Goal: Task Accomplishment & Management: Manage account settings

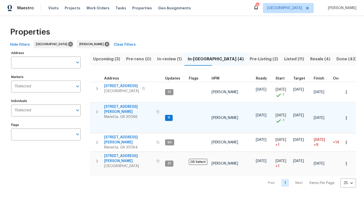
click at [121, 106] on span "4108 Christacy Way" at bounding box center [128, 109] width 49 height 10
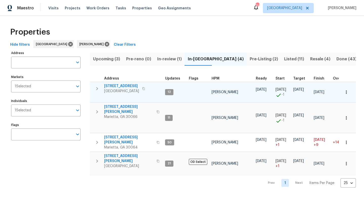
click at [123, 86] on span "503 Rendezvous Rd" at bounding box center [121, 86] width 35 height 5
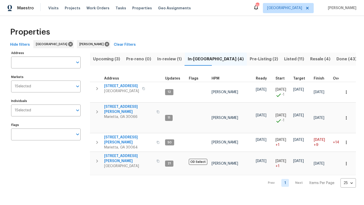
click at [249, 60] on span "Pre-Listing (2)" at bounding box center [263, 59] width 28 height 7
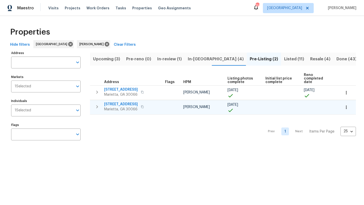
click at [122, 102] on span "692 Suholden Cir" at bounding box center [121, 104] width 34 height 5
click at [310, 56] on span "Resale (4)" at bounding box center [320, 59] width 20 height 7
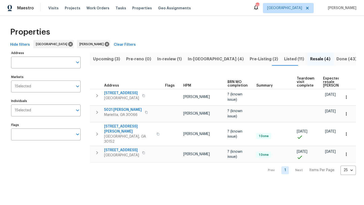
click at [118, 62] on span "Upcoming (3)" at bounding box center [106, 59] width 27 height 7
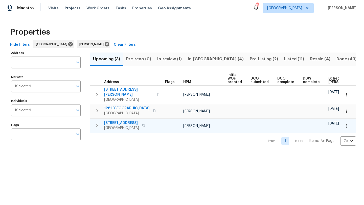
click at [127, 120] on span "3104 Redwood Ln NW" at bounding box center [121, 122] width 35 height 5
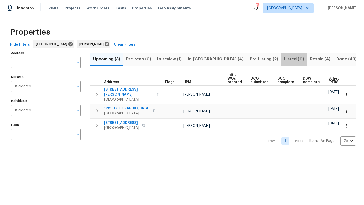
click at [281, 63] on button "Listed (11)" at bounding box center [294, 59] width 26 height 13
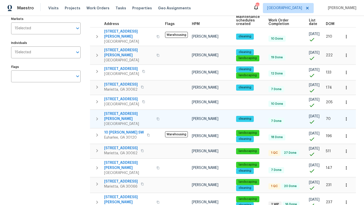
scroll to position [68, 0]
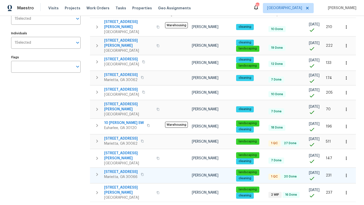
click at [120, 169] on span "[STREET_ADDRESS]" at bounding box center [121, 171] width 34 height 5
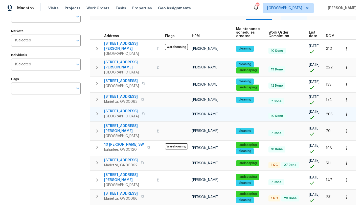
scroll to position [45, 0]
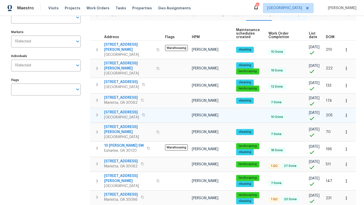
click at [125, 110] on span "107 Red Barn Ln" at bounding box center [121, 112] width 35 height 5
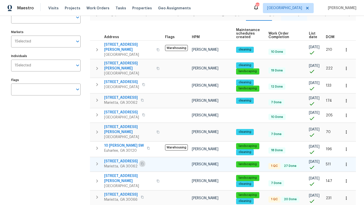
click at [141, 162] on icon "button" at bounding box center [142, 163] width 3 height 3
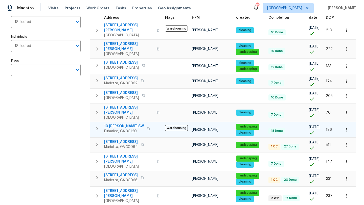
scroll to position [68, 0]
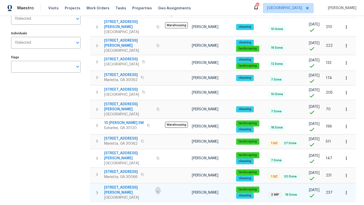
click at [156, 191] on icon "button" at bounding box center [157, 192] width 3 height 3
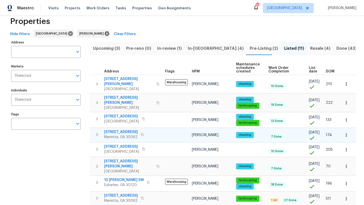
scroll to position [3, 0]
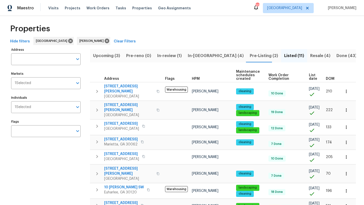
click at [111, 54] on span "Upcoming (3)" at bounding box center [106, 55] width 27 height 7
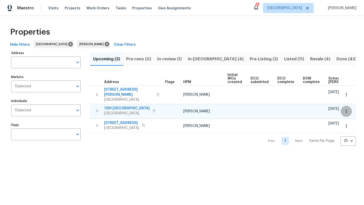
click at [346, 110] on icon "button" at bounding box center [345, 111] width 1 height 3
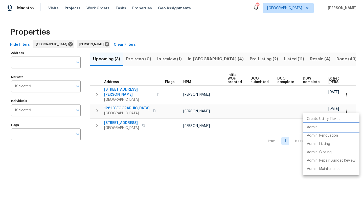
click at [322, 125] on li "Admin" at bounding box center [330, 127] width 57 height 8
click at [161, 155] on div at bounding box center [182, 102] width 364 height 205
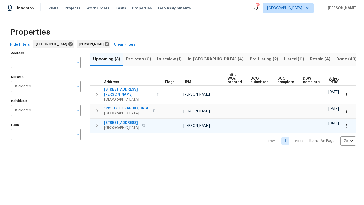
click at [345, 123] on icon "button" at bounding box center [345, 125] width 5 height 5
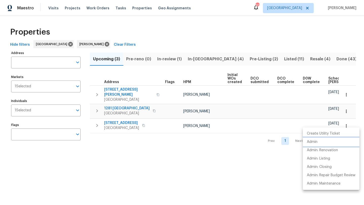
click at [320, 141] on li "Admin" at bounding box center [330, 142] width 57 height 8
click at [199, 61] on div at bounding box center [182, 102] width 364 height 205
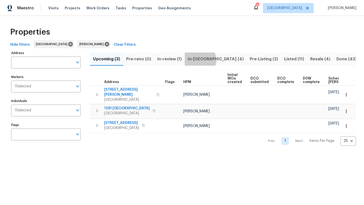
click at [199, 60] on span "In-reno (4)" at bounding box center [216, 59] width 56 height 7
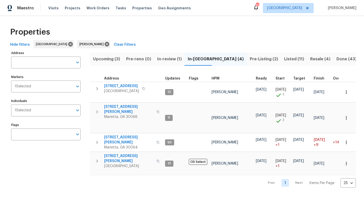
click at [163, 58] on span "In-review (1)" at bounding box center [169, 59] width 24 height 7
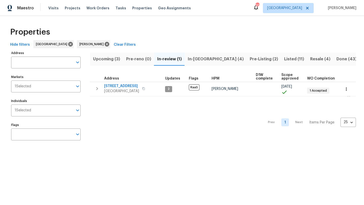
click at [194, 56] on span "In-reno (4)" at bounding box center [216, 59] width 56 height 7
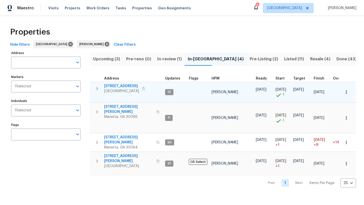
click at [120, 86] on span "503 Rendezvous Rd" at bounding box center [121, 86] width 35 height 5
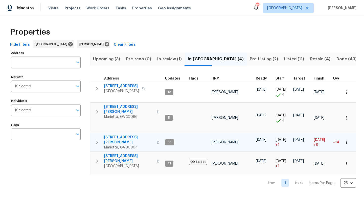
click at [126, 135] on span "3526 W Hampton Dr NW" at bounding box center [128, 140] width 49 height 10
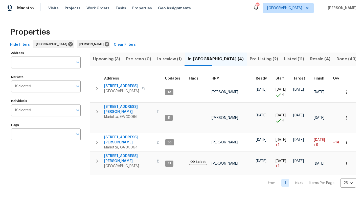
click at [284, 60] on span "Listed (11)" at bounding box center [294, 59] width 20 height 7
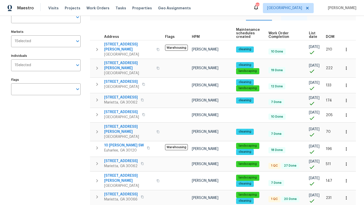
scroll to position [68, 0]
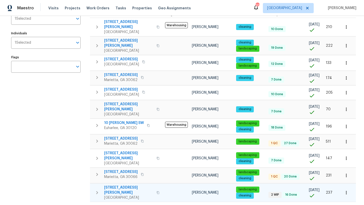
click at [136, 185] on span "4095 Maxanne Dr NW" at bounding box center [128, 190] width 49 height 10
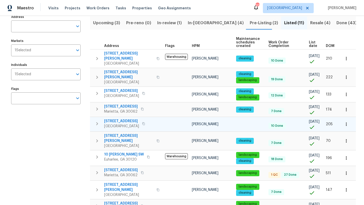
scroll to position [0, 0]
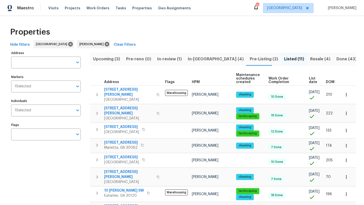
click at [114, 60] on span "Upcoming (3)" at bounding box center [106, 59] width 27 height 7
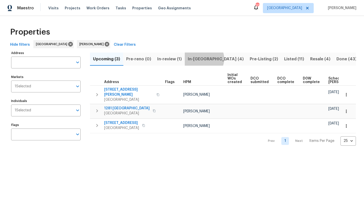
click at [203, 59] on span "In-reno (4)" at bounding box center [216, 59] width 56 height 7
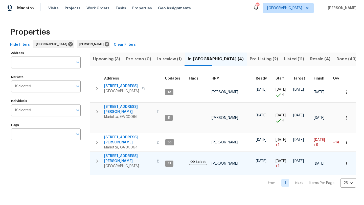
click at [119, 154] on span "[STREET_ADDRESS][PERSON_NAME]" at bounding box center [128, 159] width 49 height 10
click at [112, 59] on span "Upcoming (3)" at bounding box center [106, 59] width 27 height 7
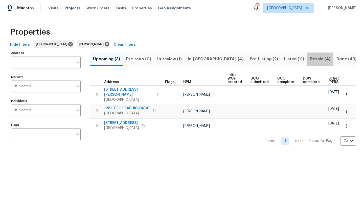
click at [310, 57] on span "Resale (4)" at bounding box center [320, 59] width 20 height 7
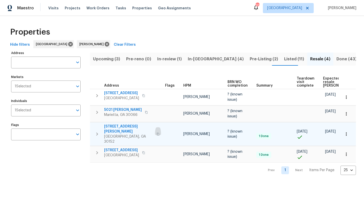
click at [157, 133] on icon "button" at bounding box center [157, 134] width 3 height 3
click at [344, 132] on icon "button" at bounding box center [345, 134] width 5 height 5
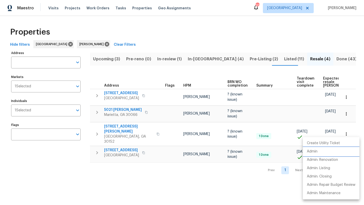
click at [320, 150] on li "Admin" at bounding box center [330, 151] width 57 height 8
click at [203, 164] on div at bounding box center [182, 102] width 364 height 205
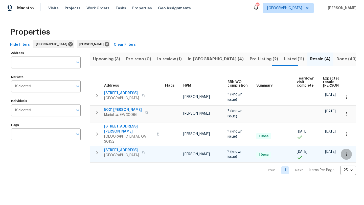
click at [348, 152] on icon "button" at bounding box center [345, 154] width 5 height 5
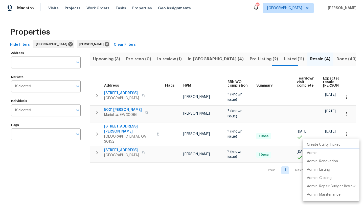
click at [325, 154] on li "Admin" at bounding box center [330, 153] width 57 height 8
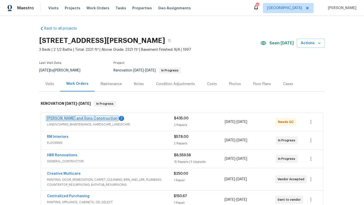
click at [75, 119] on link "[PERSON_NAME] and Sons Construction" at bounding box center [82, 119] width 70 height 4
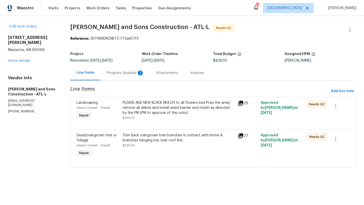
click at [124, 74] on div "Progress Updates 2" at bounding box center [125, 72] width 37 height 5
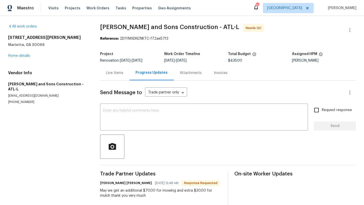
scroll to position [27, 0]
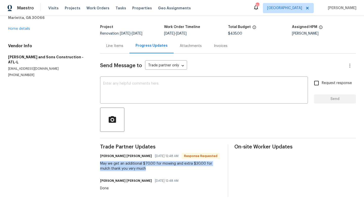
drag, startPoint x: 142, startPoint y: 172, endPoint x: 97, endPoint y: 164, distance: 45.6
click at [97, 164] on div "All work orders [STREET_ADDRESS][PERSON_NAME] Home details Vendor Info [PERSON_…" at bounding box center [182, 97] width 364 height 216
copy div "May we get an additional $70.00 for mowing and extra $30.00 for mulch thank you…"
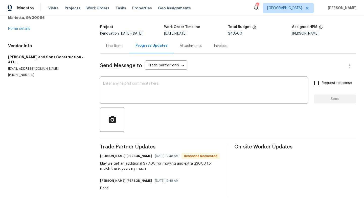
click at [117, 46] on div "Line Items" at bounding box center [114, 45] width 17 height 5
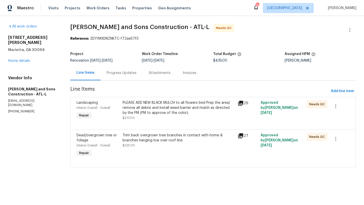
click at [89, 104] on span "Landscaping" at bounding box center [87, 103] width 21 height 4
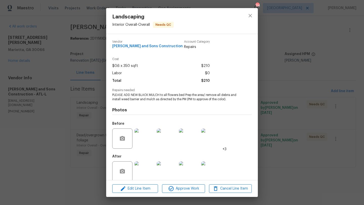
scroll to position [7, 0]
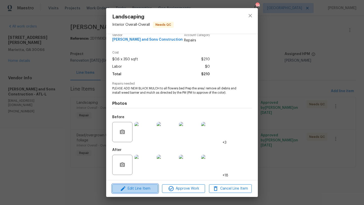
click at [137, 187] on span "Edit Line Item" at bounding box center [135, 189] width 43 height 6
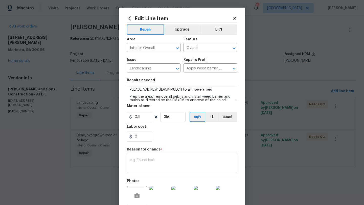
click at [142, 163] on textarea at bounding box center [182, 163] width 104 height 11
paste textarea "May we get an additional $70.00 for mowing and extra $30.00 for mulch thank you…"
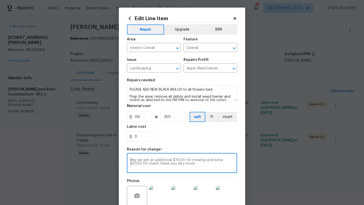
type textarea "May we get an additional $70.00 for mowing and extra $30.00 for mulch thank you…"
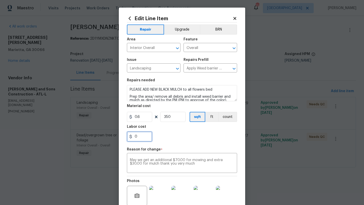
click at [146, 137] on input "0" at bounding box center [139, 137] width 25 height 10
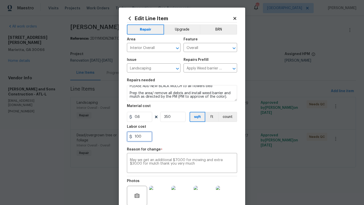
type input "100"
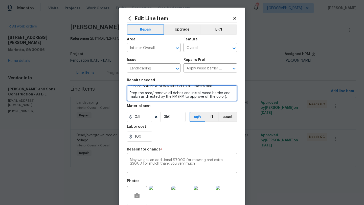
click at [226, 97] on textarea "PLEASE ADD NEW BLACK MULCH to all flowers bed Prep the area/ remove all debris …" at bounding box center [182, 93] width 110 height 16
click at [139, 99] on textarea "PLEASE ADD NEW BLACK MULCH to all flowers bed Prep the area/ remove all debris …" at bounding box center [182, 93] width 110 height 16
click at [146, 98] on textarea "PLEASE ADD NEW BLACK MULCH to all flowers bed Prep the area/ remove all debris …" at bounding box center [182, 93] width 110 height 16
click at [170, 100] on textarea "PLEASE ADD NEW BLACK MULCH to all flowers bed Prep the area/ remove all debris …" at bounding box center [182, 93] width 110 height 16
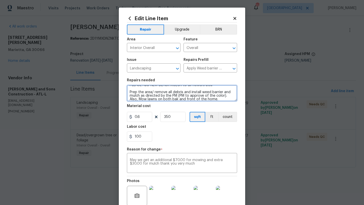
type textarea "PLEASE ADD NEW BLACK MULCH to all flowers bed Prep the area/ remove all debris …"
click at [176, 134] on div "100" at bounding box center [182, 137] width 110 height 10
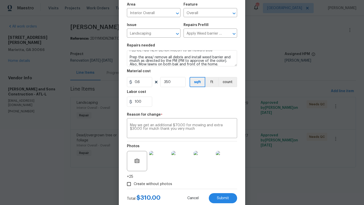
scroll to position [49, 0]
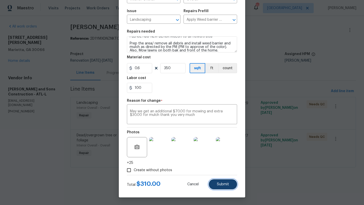
click at [216, 184] on button "Submit" at bounding box center [223, 184] width 28 height 10
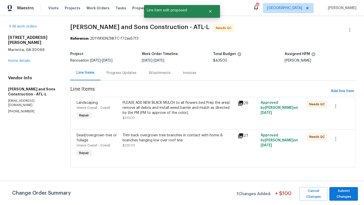
scroll to position [0, 0]
click at [336, 194] on span "Submit Changes" at bounding box center [343, 194] width 23 height 12
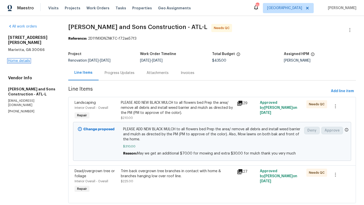
click at [29, 59] on link "Home details" at bounding box center [19, 61] width 22 height 4
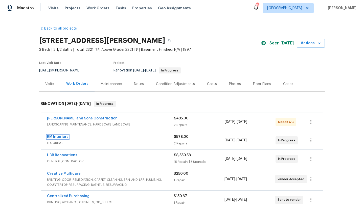
click at [65, 137] on link "RM Interiors" at bounding box center [57, 137] width 21 height 4
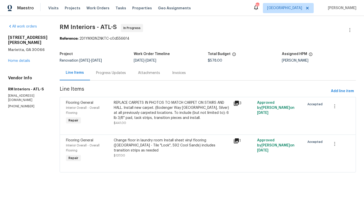
click at [114, 75] on div "Progress Updates" at bounding box center [111, 72] width 42 height 15
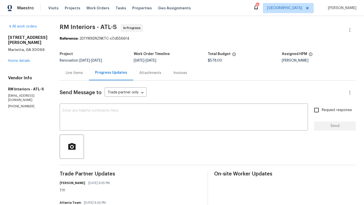
click at [77, 71] on div "Line Items" at bounding box center [74, 72] width 17 height 5
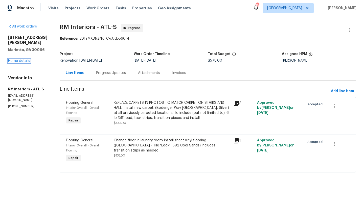
click at [22, 59] on link "Home details" at bounding box center [19, 61] width 22 height 4
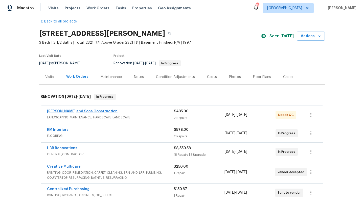
scroll to position [8, 0]
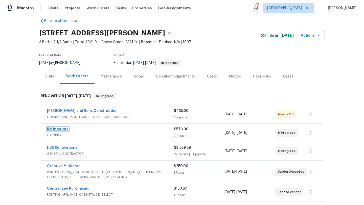
click at [64, 131] on link "RM Interiors" at bounding box center [57, 130] width 21 height 4
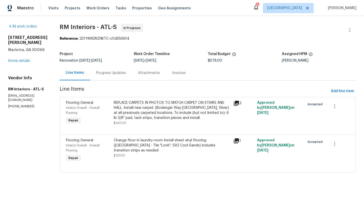
click at [114, 76] on div "Progress Updates" at bounding box center [111, 72] width 42 height 15
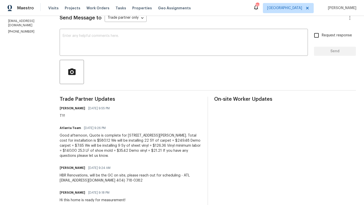
scroll to position [86, 0]
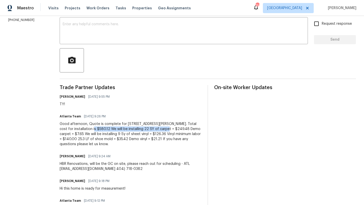
drag, startPoint x: 76, startPoint y: 129, endPoint x: 150, endPoint y: 128, distance: 74.2
click at [150, 128] on div "Good afternoon, Quote is complete for 4108 Christacy Way. Total cost for instal…" at bounding box center [131, 133] width 142 height 25
copy div "We will be installing 22 SY of carpet = $249.48"
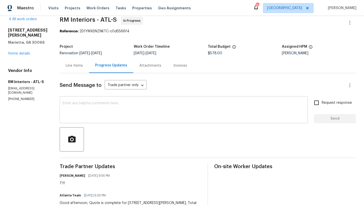
scroll to position [4, 0]
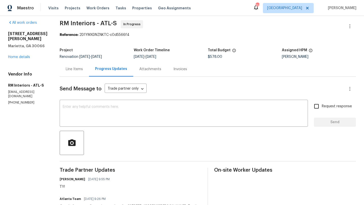
click at [75, 71] on div "Line Items" at bounding box center [74, 69] width 17 height 5
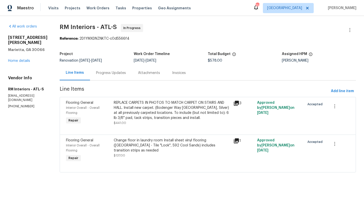
click at [79, 103] on span "Flooring General" at bounding box center [79, 103] width 27 height 4
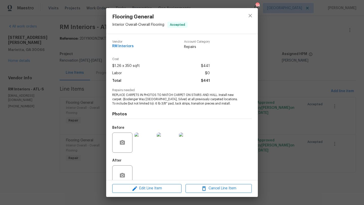
scroll to position [11, 0]
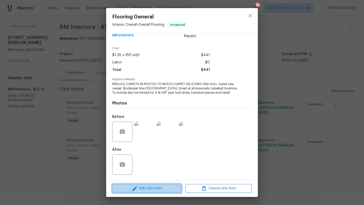
click at [154, 188] on span "Edit Line Item" at bounding box center [147, 188] width 66 height 6
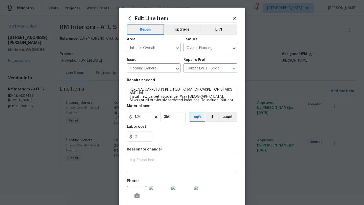
click at [154, 161] on textarea at bounding box center [182, 163] width 104 height 11
paste textarea "We will be installing 22 SY of carpet = $249.48"
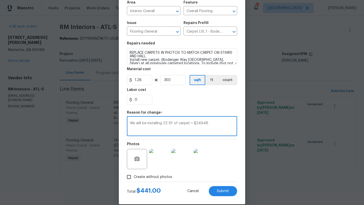
scroll to position [40, 0]
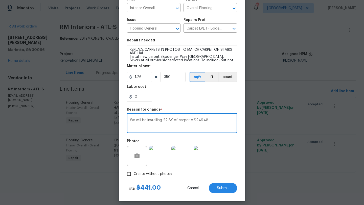
type textarea "We will be installing 22 SY of carpet = $249.48"
click at [172, 80] on input "350" at bounding box center [172, 77] width 25 height 10
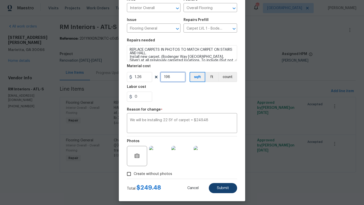
type input "198"
click at [226, 186] on button "Submit" at bounding box center [223, 188] width 28 height 10
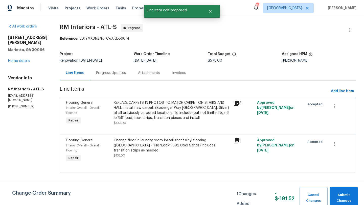
scroll to position [0, 0]
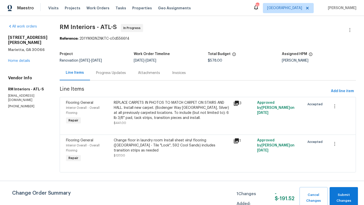
click at [113, 72] on div "Progress Updates" at bounding box center [111, 72] width 30 height 5
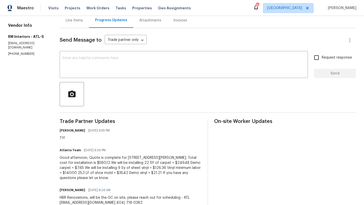
scroll to position [54, 0]
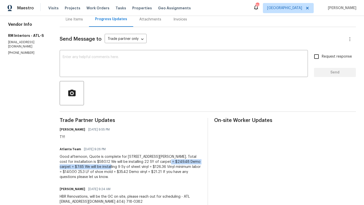
drag, startPoint x: 153, startPoint y: 161, endPoint x: 89, endPoint y: 165, distance: 63.2
click at [89, 165] on div "Good afternoon, Quote is complete for 4108 Christacy Way. Total cost for instal…" at bounding box center [131, 166] width 142 height 25
click at [156, 160] on div "Good afternoon, Quote is complete for 4108 Christacy Way. Total cost for instal…" at bounding box center [131, 166] width 142 height 25
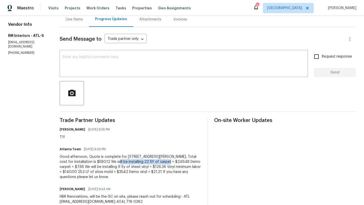
drag, startPoint x: 152, startPoint y: 161, endPoint x: 98, endPoint y: 162, distance: 54.3
click at [98, 162] on div "Good afternoon, Quote is complete for 4108 Christacy Way. Total cost for instal…" at bounding box center [131, 166] width 142 height 25
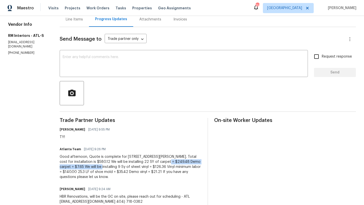
drag, startPoint x: 79, startPoint y: 166, endPoint x: 152, endPoint y: 161, distance: 73.1
click at [152, 161] on div "Good afternoon, Quote is complete for 4108 Christacy Way. Total cost for instal…" at bounding box center [131, 166] width 142 height 25
copy div "Demo carpet = $7.65 We will be installing"
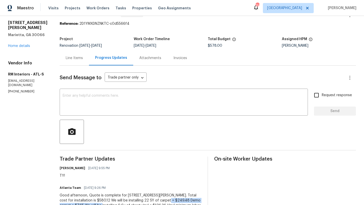
scroll to position [0, 0]
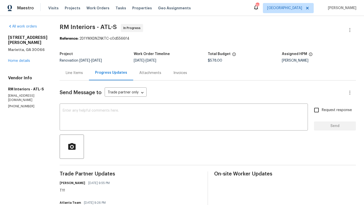
click at [81, 75] on div "Line Items" at bounding box center [74, 72] width 17 height 5
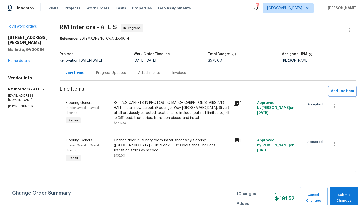
click at [337, 90] on span "Add line item" at bounding box center [342, 91] width 23 height 6
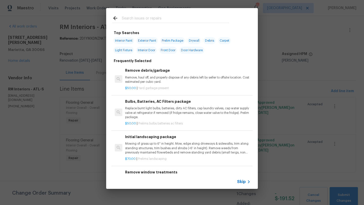
click at [178, 20] on input "text" at bounding box center [175, 19] width 107 height 8
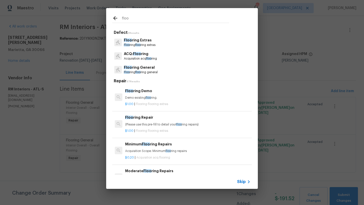
type input "floo"
click at [148, 45] on p "Floo ring floo ring extras" at bounding box center [140, 45] width 32 height 4
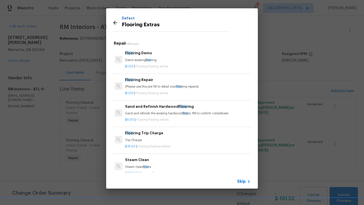
click at [150, 58] on div "Floo ring Demo Demo existing floo ring." at bounding box center [187, 56] width 125 height 12
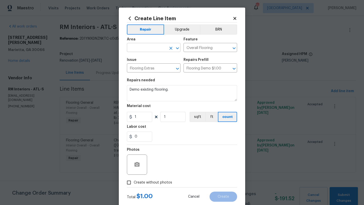
click at [163, 49] on input "text" at bounding box center [146, 48] width 39 height 8
click at [154, 65] on li "Interior Overall" at bounding box center [154, 68] width 54 height 8
type input "Interior Overall"
click at [175, 90] on textarea "Demo existing flooring." at bounding box center [182, 93] width 110 height 16
paste textarea "Demo carpet = $7.65 We will be installing"
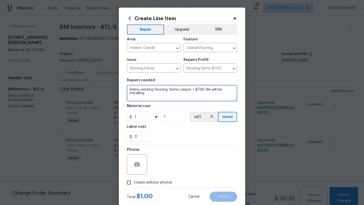
type textarea "Demo existing flooring. Demo carpet = $7.65 We will be installing"
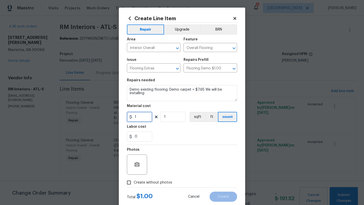
click at [149, 116] on input "1" at bounding box center [139, 117] width 25 height 10
type input "7.65"
click at [169, 152] on div "Photos" at bounding box center [182, 161] width 110 height 33
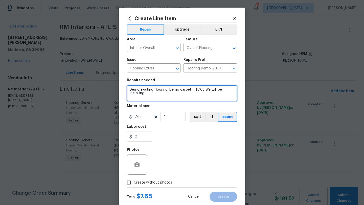
drag, startPoint x: 205, startPoint y: 90, endPoint x: 208, endPoint y: 93, distance: 4.3
click at [208, 93] on textarea "Demo existing flooring. Demo carpet = $7.65 We will be installing" at bounding box center [182, 93] width 110 height 16
type textarea "Demo existing flooring. Demo carpet = $7.65"
click at [225, 160] on div "Photos" at bounding box center [182, 161] width 110 height 33
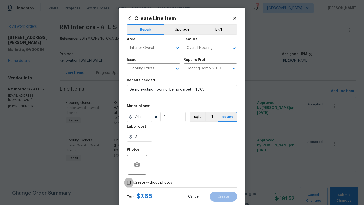
click at [131, 183] on input "Create without photos" at bounding box center [129, 183] width 10 height 10
checkbox input "true"
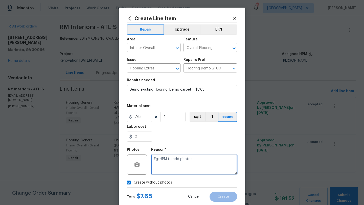
click at [160, 166] on textarea at bounding box center [194, 165] width 86 height 20
type textarea "tba"
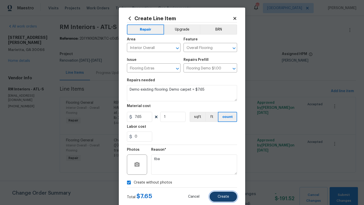
click at [216, 195] on button "Create" at bounding box center [223, 197] width 28 height 10
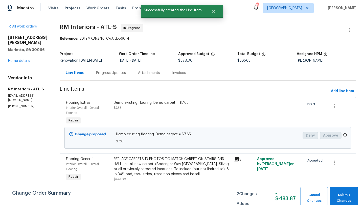
click at [116, 75] on div "Progress Updates" at bounding box center [111, 72] width 30 height 5
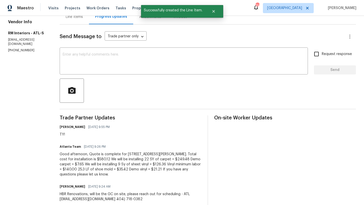
scroll to position [60, 0]
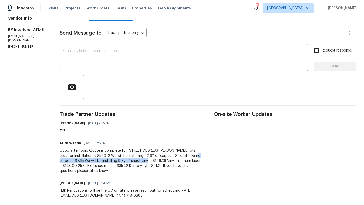
drag, startPoint x: 126, startPoint y: 161, endPoint x: 178, endPoint y: 157, distance: 51.9
click at [178, 157] on div "Good afternoon, Quote is complete for 4108 Christacy Way. Total cost for instal…" at bounding box center [131, 160] width 142 height 25
click at [189, 161] on div "Good afternoon, Quote is complete for 4108 Christacy Way. Total cost for instal…" at bounding box center [131, 160] width 142 height 25
drag, startPoint x: 127, startPoint y: 162, endPoint x: 187, endPoint y: 154, distance: 61.1
click at [187, 154] on div "Good afternoon, Quote is complete for 4108 Christacy Way. Total cost for instal…" at bounding box center [131, 160] width 142 height 25
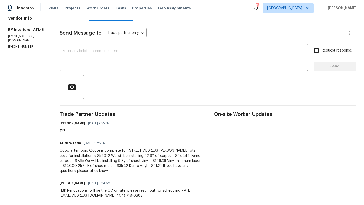
click at [179, 161] on div "Good afternoon, Quote is complete for 4108 Christacy Way. Total cost for instal…" at bounding box center [131, 160] width 142 height 25
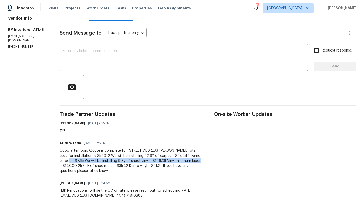
drag, startPoint x: 179, startPoint y: 161, endPoint x: 188, endPoint y: 155, distance: 10.9
click at [188, 155] on div "Good afternoon, Quote is complete for 4108 Christacy Way. Total cost for instal…" at bounding box center [131, 160] width 142 height 25
copy div "We will be installing 9 Sy of sheet vinyl = $126.36 Vinyl minimum labor = $140.…"
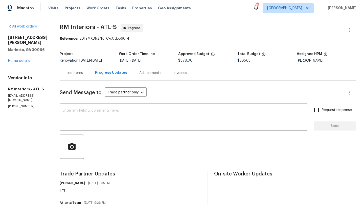
click at [77, 75] on div "Line Items" at bounding box center [74, 72] width 17 height 5
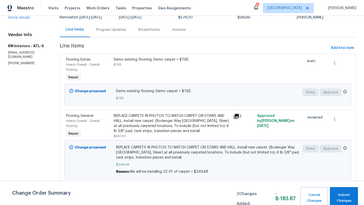
scroll to position [74, 0]
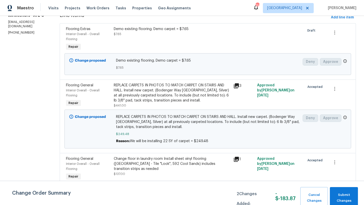
click at [84, 160] on span "Flooring General" at bounding box center [79, 159] width 27 height 4
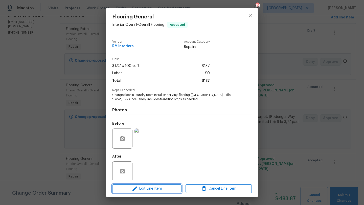
click at [148, 189] on span "Edit Line Item" at bounding box center [147, 189] width 66 height 6
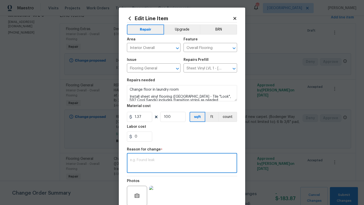
click at [155, 158] on textarea at bounding box center [182, 163] width 104 height 11
paste textarea "We will be installing 9 Sy of sheet vinyl = $126.36 Vinyl minimum labor = $140.…"
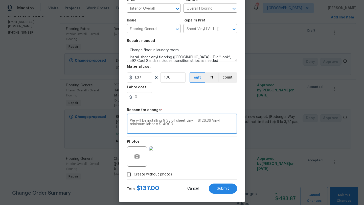
scroll to position [42, 0]
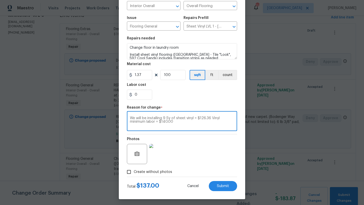
type textarea "We will be installing 9 Sy of sheet vinyl = $126.36 Vinyl minimum labor = $140.…"
click at [173, 77] on input "100" at bounding box center [172, 75] width 25 height 10
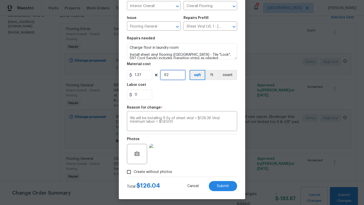
type input "92"
click at [148, 95] on input "0" at bounding box center [139, 95] width 25 height 10
click at [181, 92] on div "140.36" at bounding box center [182, 95] width 110 height 10
click at [147, 96] on input "140.36" at bounding box center [139, 95] width 25 height 10
type input "1"
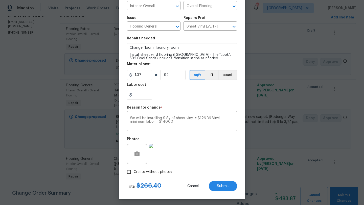
type input "0"
click at [172, 95] on div "0" at bounding box center [182, 95] width 110 height 10
click at [144, 96] on input "0" at bounding box center [139, 95] width 25 height 10
type input "140.32"
click at [185, 143] on div "Photos" at bounding box center [182, 150] width 110 height 33
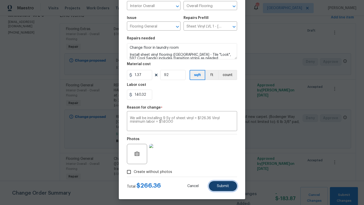
click at [220, 184] on button "Submit" at bounding box center [223, 186] width 28 height 10
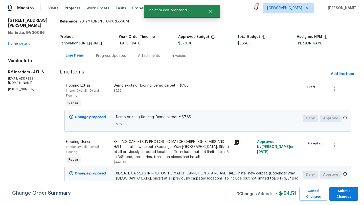
scroll to position [11, 0]
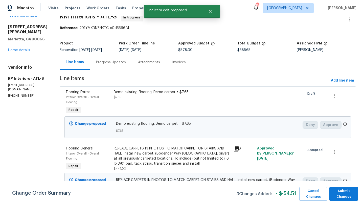
click at [110, 64] on div "Progress Updates" at bounding box center [111, 62] width 30 height 5
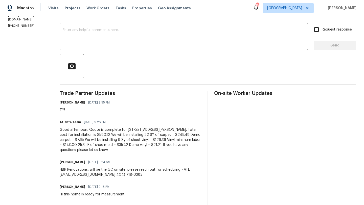
scroll to position [81, 0]
drag, startPoint x: 179, startPoint y: 138, endPoint x: 89, endPoint y: 144, distance: 90.1
click at [89, 144] on div "Good afternoon, Quote is complete for 4108 Christacy Way. Total cost for instal…" at bounding box center [131, 139] width 142 height 25
copy div "25.3 LF of shoe mold = $35.42"
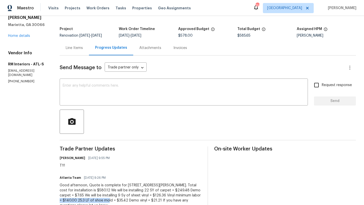
scroll to position [0, 0]
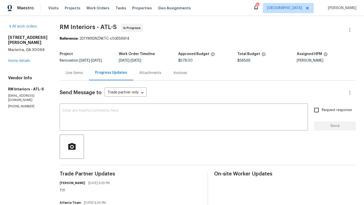
click at [77, 73] on div "Line Items" at bounding box center [74, 72] width 17 height 5
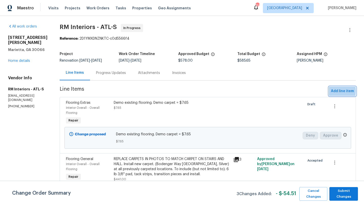
click at [332, 91] on span "Add line item" at bounding box center [342, 91] width 23 height 6
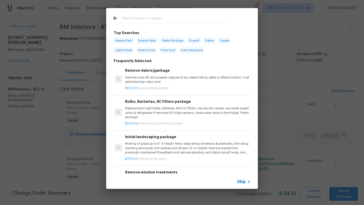
click at [185, 19] on input "text" at bounding box center [175, 19] width 107 height 8
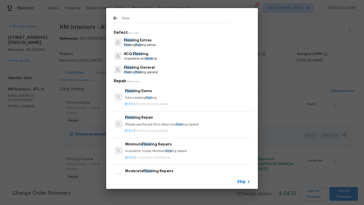
type input "floor"
click at [171, 41] on div "Floor ing Extras Floor ing floor ing extras" at bounding box center [181, 43] width 139 height 14
click at [166, 42] on div "Floor ing Extras Floor ing floor ing extras" at bounding box center [181, 43] width 139 height 14
click at [155, 44] on p "Floor ing floor ing extras" at bounding box center [140, 45] width 32 height 4
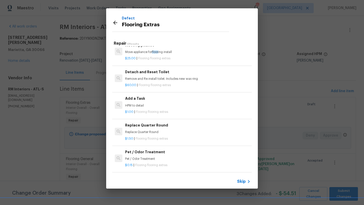
scroll to position [143, 0]
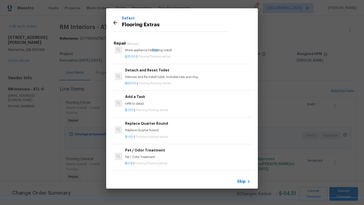
click at [156, 96] on h6 "Add a Task" at bounding box center [187, 97] width 125 height 6
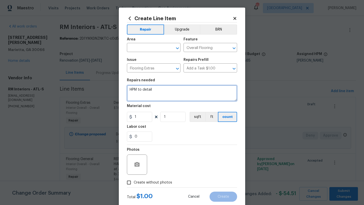
drag, startPoint x: 158, startPoint y: 95, endPoint x: 125, endPoint y: 89, distance: 32.9
click at [125, 89] on div "Create Line Item Repair Upgrade BRN Area ​ Feature Overall Flooring ​ Issue Flo…" at bounding box center [182, 109] width 126 height 202
paste textarea "25.3 LF of shoe mold = $35.42"
type textarea "25.3 LF of shoe mold = $35.42"
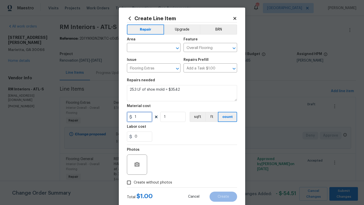
click at [143, 115] on input "1" at bounding box center [139, 117] width 25 height 10
type input "35.42"
click at [164, 125] on div "Labor cost" at bounding box center [182, 128] width 110 height 7
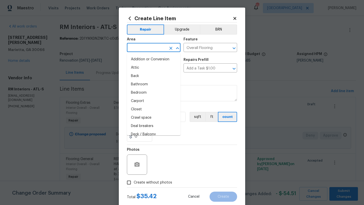
click at [145, 49] on input "text" at bounding box center [146, 48] width 39 height 8
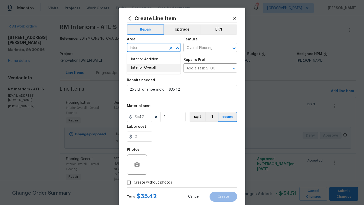
click at [146, 70] on li "Interior Overall" at bounding box center [154, 68] width 54 height 8
type input "Interior Overall"
click at [131, 182] on input "Create without photos" at bounding box center [129, 183] width 10 height 10
checkbox input "true"
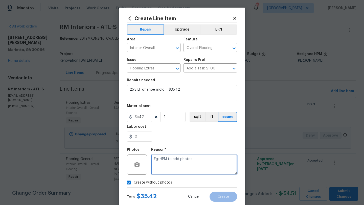
click at [166, 161] on textarea at bounding box center [194, 165] width 86 height 20
type textarea "tba"
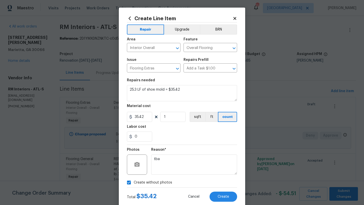
click at [184, 143] on section "Repairs needed 25.3 LF of shoe mold = $35.42 Material cost 35.42 1 sqft ft coun…" at bounding box center [182, 109] width 110 height 69
click at [220, 195] on span "Create" at bounding box center [222, 197] width 11 height 4
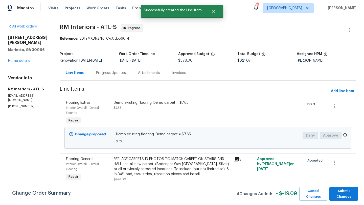
click at [118, 73] on div "Progress Updates" at bounding box center [111, 72] width 30 height 5
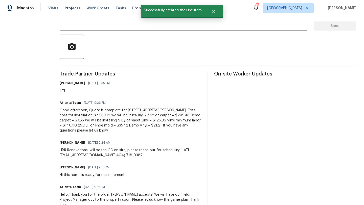
scroll to position [106, 0]
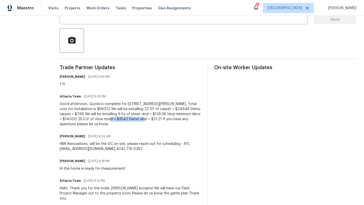
drag, startPoint x: 91, startPoint y: 118, endPoint x: 123, endPoint y: 118, distance: 31.8
click at [123, 118] on div "Good afternoon, Quote is complete for 4108 Christacy Way. Total cost for instal…" at bounding box center [131, 114] width 142 height 25
copy div "Demo vinyl = $21.21"
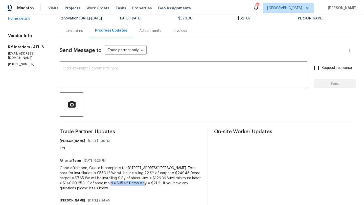
scroll to position [0, 0]
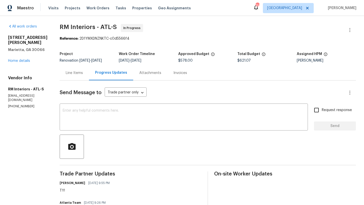
click at [79, 75] on div "Line Items" at bounding box center [74, 72] width 17 height 5
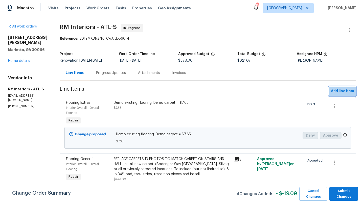
click at [340, 90] on span "Add line item" at bounding box center [342, 91] width 23 height 6
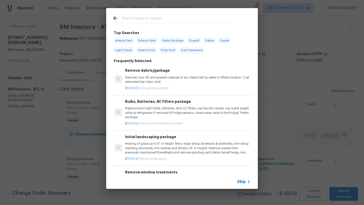
click at [172, 21] on input "text" at bounding box center [175, 19] width 107 height 8
paste input "Demo vinyl = $21.21"
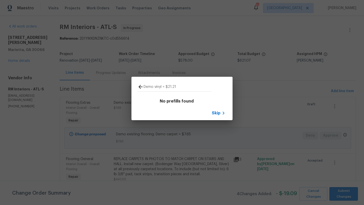
type input "Demo vinyl = $21.21"
click at [140, 85] on icon at bounding box center [140, 87] width 6 height 6
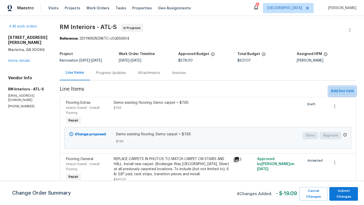
click at [343, 91] on span "Add line item" at bounding box center [342, 91] width 23 height 6
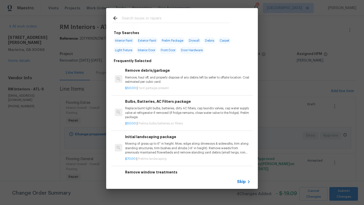
click at [160, 16] on input "text" at bounding box center [175, 19] width 107 height 8
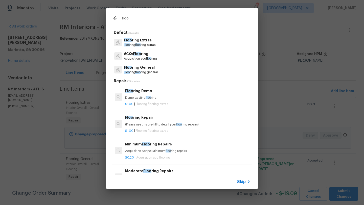
type input "floo"
click at [154, 42] on p "Floo ring Extras" at bounding box center [140, 40] width 32 height 5
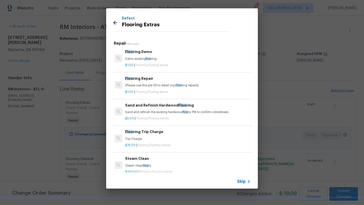
scroll to position [1, 0]
click at [163, 60] on p "Demo existing floo ring." at bounding box center [187, 60] width 125 height 4
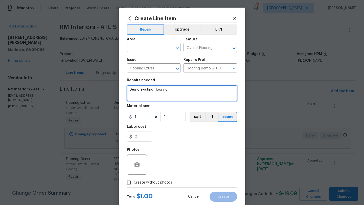
drag, startPoint x: 170, startPoint y: 91, endPoint x: 128, endPoint y: 91, distance: 42.2
click at [128, 91] on textarea "Demo existing flooring." at bounding box center [182, 93] width 110 height 16
paste textarea "vinyl = $21.21"
type textarea "Demo vinyl = $21.21"
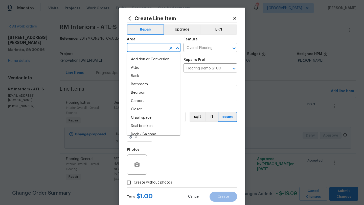
click at [146, 48] on input "text" at bounding box center [146, 48] width 39 height 8
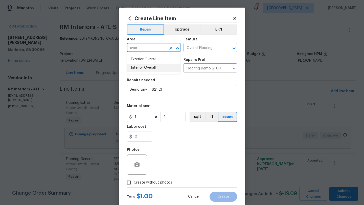
click at [139, 68] on li "Interior Overall" at bounding box center [154, 68] width 54 height 8
type input "Interior Overall"
click at [144, 118] on input "1" at bounding box center [139, 117] width 25 height 10
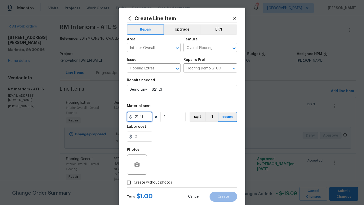
type input "21.21"
click at [170, 122] on section "Repairs needed Demo vinyl = $21.21 Material cost 21.21 1 sqft ft count Labor co…" at bounding box center [182, 109] width 110 height 69
click at [128, 181] on input "Create without photos" at bounding box center [129, 183] width 10 height 10
checkbox input "true"
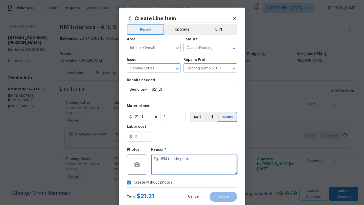
click at [160, 168] on textarea at bounding box center [194, 165] width 86 height 20
type textarea "tba"
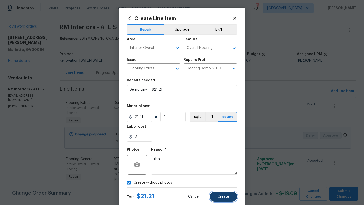
click at [218, 195] on span "Create" at bounding box center [222, 197] width 11 height 4
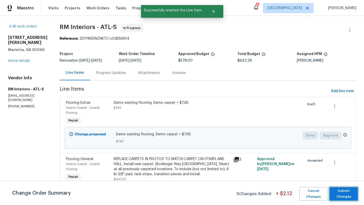
click at [347, 190] on span "Submit Changes" at bounding box center [343, 194] width 23 height 12
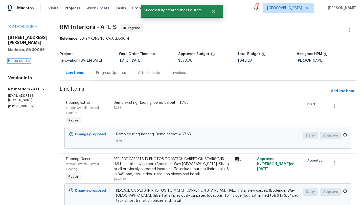
click at [28, 59] on link "Home details" at bounding box center [19, 61] width 22 height 4
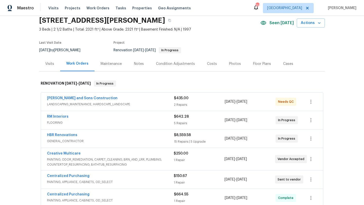
scroll to position [21, 0]
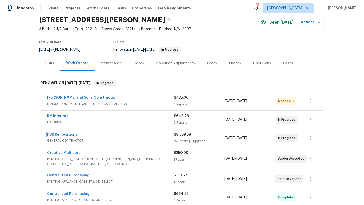
click at [71, 136] on link "HBR Renovations" at bounding box center [62, 135] width 30 height 4
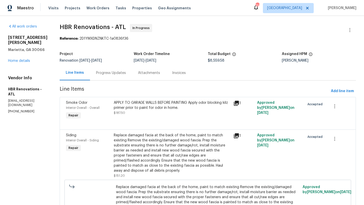
click at [107, 76] on div "Progress Updates" at bounding box center [111, 72] width 42 height 15
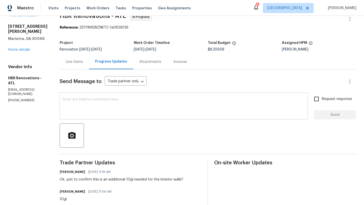
scroll to position [8, 0]
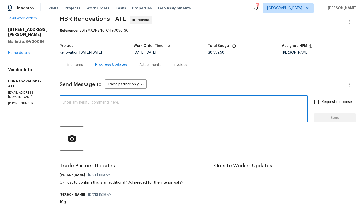
click at [108, 106] on textarea at bounding box center [184, 110] width 242 height 18
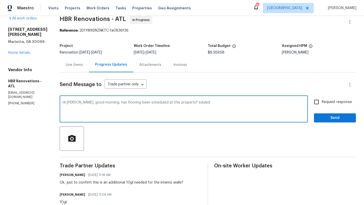
click at [195, 104] on textarea "Hi Wendy, good morning. has flooring been scheduled at this property? eduled" at bounding box center [184, 110] width 242 height 18
type textarea "Hi Wendy, good morning. has flooring been scheduled at this property?"
click at [317, 100] on input "Request response" at bounding box center [316, 102] width 11 height 11
checkbox input "true"
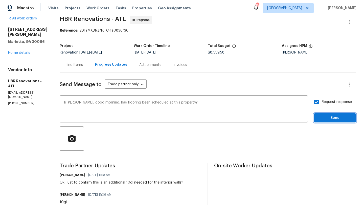
click at [322, 115] on span "Send" at bounding box center [335, 118] width 34 height 6
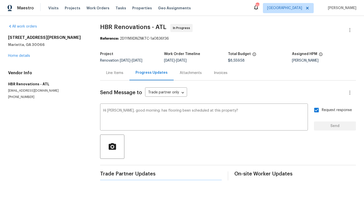
scroll to position [0, 0]
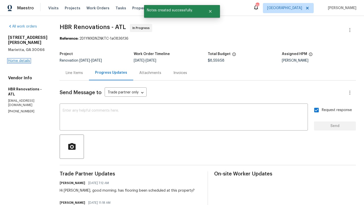
click at [26, 59] on link "Home details" at bounding box center [19, 61] width 22 height 4
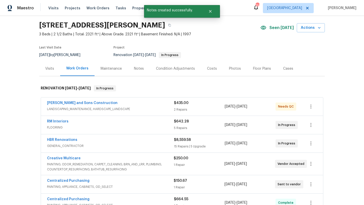
scroll to position [16, 0]
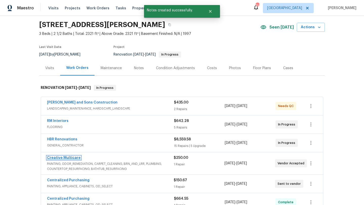
click at [74, 157] on link "Creative Multicare" at bounding box center [64, 158] width 34 height 4
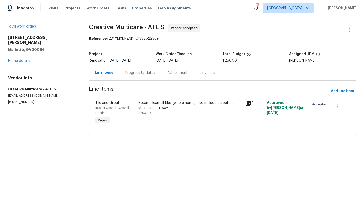
click at [131, 75] on div "Progress Updates" at bounding box center [140, 72] width 30 height 5
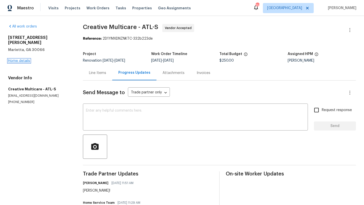
click at [28, 59] on link "Home details" at bounding box center [19, 61] width 22 height 4
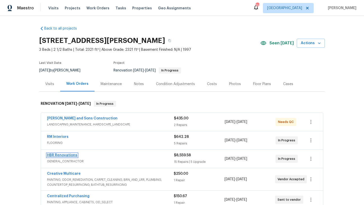
click at [65, 155] on link "HBR Renovations" at bounding box center [62, 156] width 30 height 4
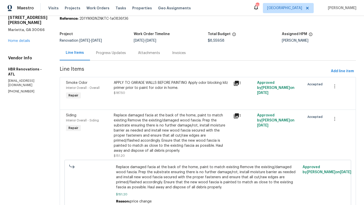
scroll to position [20, 0]
click at [112, 53] on div "Progress Updates" at bounding box center [111, 52] width 30 height 5
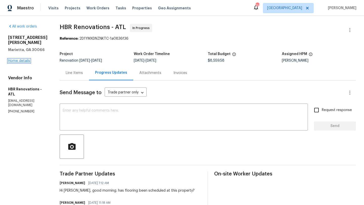
click at [28, 59] on link "Home details" at bounding box center [19, 61] width 22 height 4
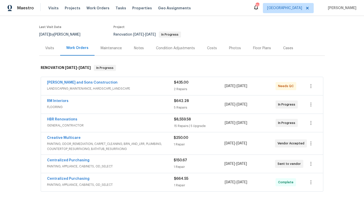
scroll to position [36, 0]
click at [61, 118] on link "HBR Renovations" at bounding box center [62, 119] width 30 height 4
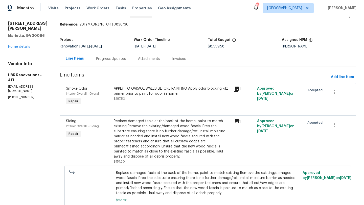
scroll to position [13, 0]
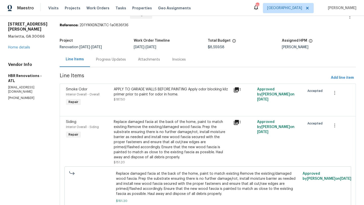
click at [233, 91] on icon at bounding box center [236, 90] width 6 height 6
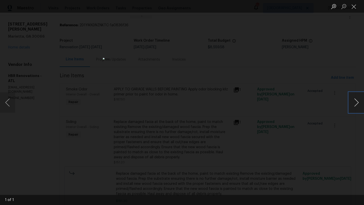
click at [359, 106] on button "Next image" at bounding box center [355, 102] width 15 height 20
click at [324, 76] on div "Lightbox" at bounding box center [182, 102] width 364 height 205
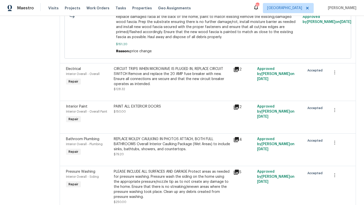
scroll to position [171, 0]
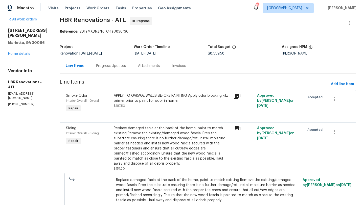
scroll to position [0, 0]
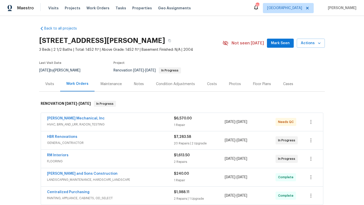
click at [277, 42] on span "Mark Seen" at bounding box center [280, 43] width 19 height 6
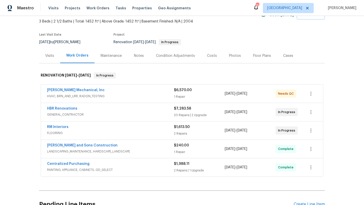
scroll to position [25, 0]
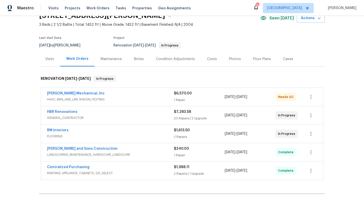
click at [209, 58] on div "Costs" at bounding box center [212, 59] width 10 height 5
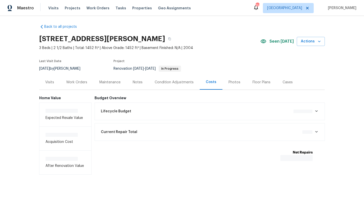
scroll to position [3, 0]
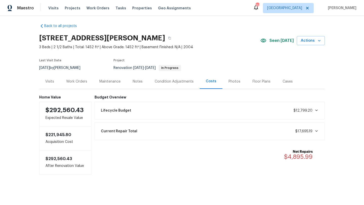
click at [229, 78] on div "Photos" at bounding box center [234, 81] width 24 height 15
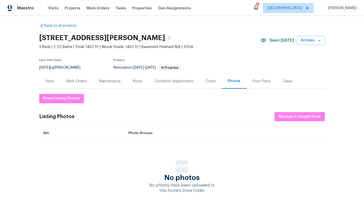
scroll to position [21, 0]
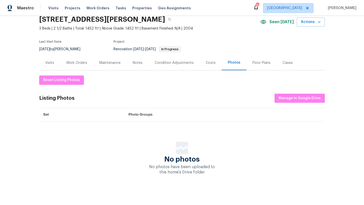
click at [84, 64] on div "Work Orders" at bounding box center [76, 62] width 21 height 5
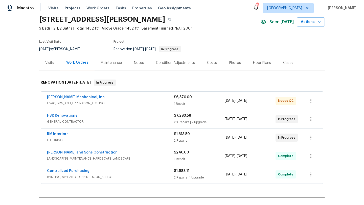
scroll to position [25, 0]
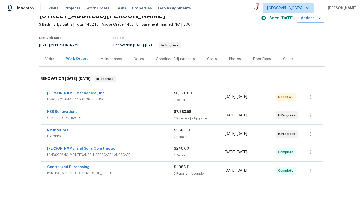
click at [138, 58] on div "Notes" at bounding box center [139, 59] width 10 height 5
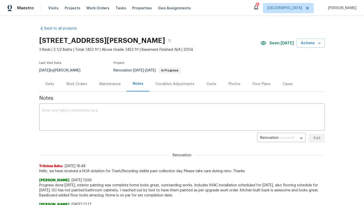
click at [46, 84] on div "Visits" at bounding box center [49, 84] width 9 height 5
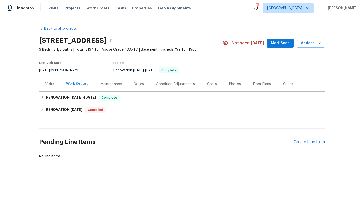
click at [207, 84] on div "Costs" at bounding box center [212, 84] width 10 height 5
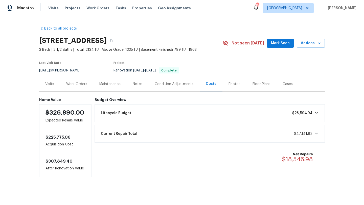
click at [53, 83] on div "Visits" at bounding box center [49, 84] width 9 height 5
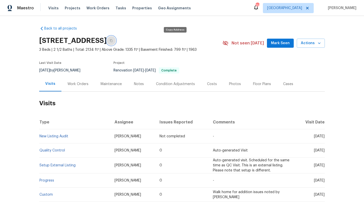
click at [113, 40] on icon "button" at bounding box center [111, 40] width 3 height 3
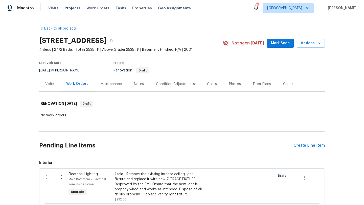
click at [138, 88] on div "Notes" at bounding box center [139, 84] width 22 height 15
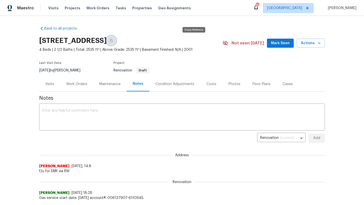
click at [116, 43] on button "button" at bounding box center [111, 40] width 9 height 9
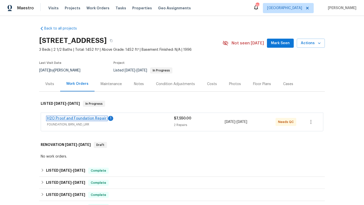
click at [89, 118] on link "H2O Proof and Foundation Repair" at bounding box center [77, 119] width 60 height 4
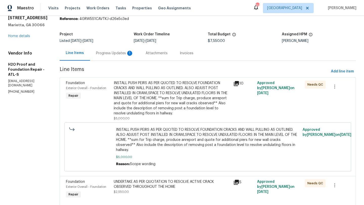
scroll to position [33, 0]
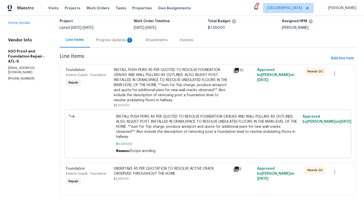
click at [66, 167] on span "Foundation" at bounding box center [75, 169] width 19 height 4
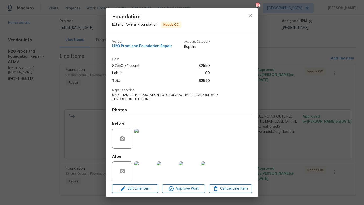
scroll to position [7, 0]
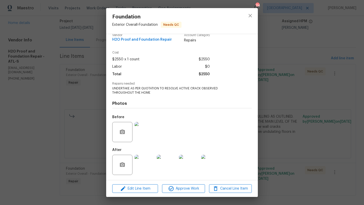
click at [145, 161] on img at bounding box center [144, 165] width 20 height 20
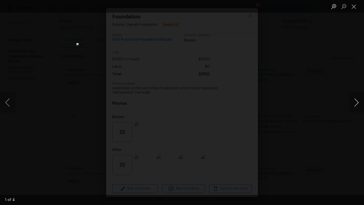
click at [358, 103] on button "Next image" at bounding box center [355, 102] width 15 height 20
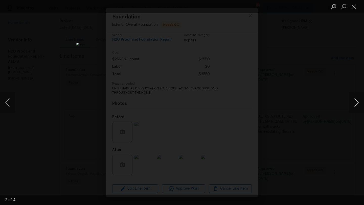
click at [358, 103] on button "Next image" at bounding box center [355, 102] width 15 height 20
click at [344, 76] on div "Lightbox" at bounding box center [182, 102] width 364 height 205
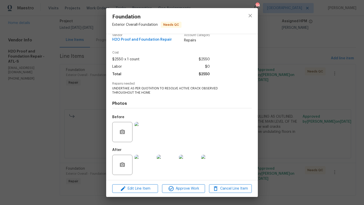
click at [148, 132] on img at bounding box center [144, 132] width 20 height 20
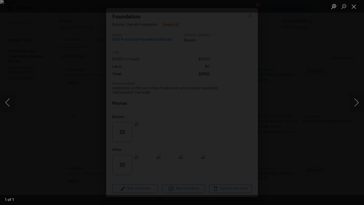
click at [330, 27] on div "Lightbox" at bounding box center [182, 102] width 364 height 205
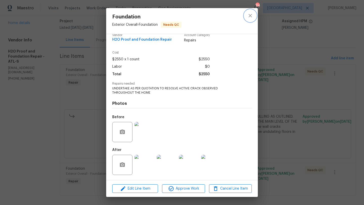
click at [247, 19] on button "close" at bounding box center [250, 16] width 12 height 12
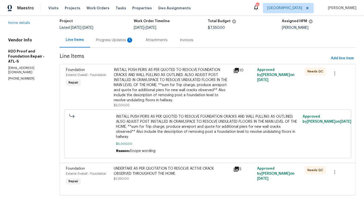
click at [67, 70] on span "Foundation" at bounding box center [75, 70] width 19 height 4
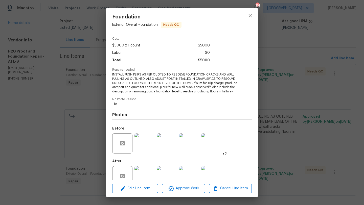
scroll to position [32, 0]
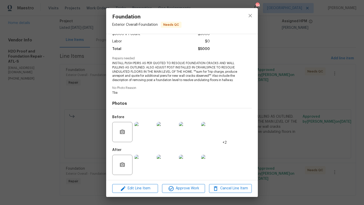
click at [146, 163] on img at bounding box center [144, 165] width 20 height 20
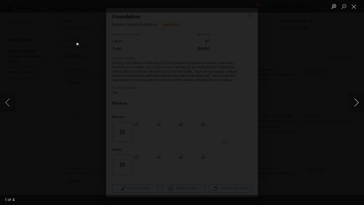
click at [361, 100] on button "Next image" at bounding box center [355, 102] width 15 height 20
click at [353, 12] on li "Lightbox" at bounding box center [353, 6] width 10 height 13
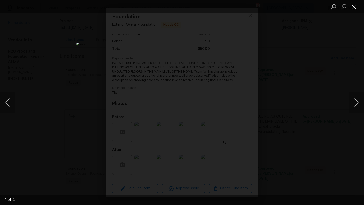
click at [353, 9] on button "Close lightbox" at bounding box center [353, 6] width 10 height 9
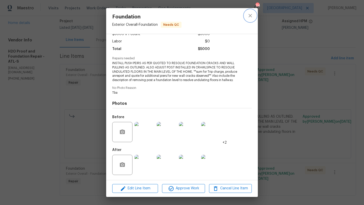
click at [249, 19] on button "close" at bounding box center [250, 16] width 12 height 12
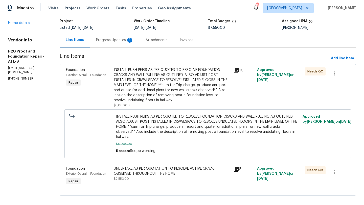
click at [91, 43] on div "Progress Updates 1" at bounding box center [114, 40] width 49 height 15
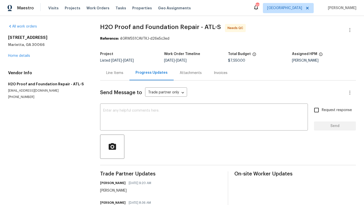
click at [29, 58] on div "All work orders 61 Barrington Pl Marietta, GA 30066 Home details Vendor Info H2…" at bounding box center [48, 61] width 80 height 75
click at [25, 57] on link "Home details" at bounding box center [19, 56] width 22 height 4
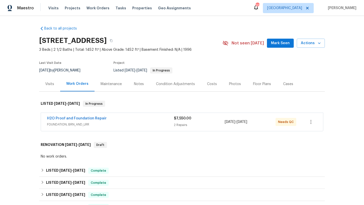
click at [52, 85] on div "Visits" at bounding box center [49, 84] width 9 height 5
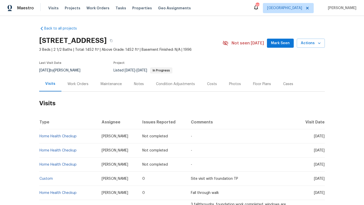
click at [210, 85] on div "Costs" at bounding box center [212, 84] width 10 height 5
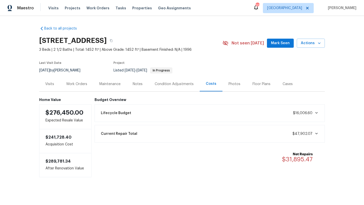
click at [231, 88] on div "Photos" at bounding box center [234, 84] width 24 height 15
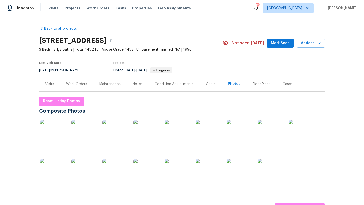
click at [79, 81] on div "Work Orders" at bounding box center [76, 84] width 33 height 15
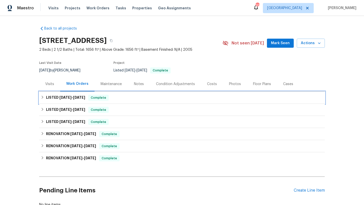
click at [175, 97] on div "LISTED [DATE] - [DATE] Complete" at bounding box center [182, 98] width 282 height 6
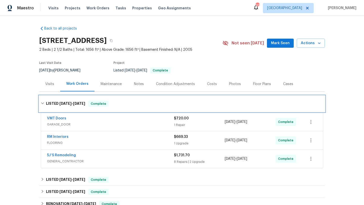
click at [176, 97] on div "LISTED [DATE] - [DATE] Complete" at bounding box center [181, 104] width 285 height 16
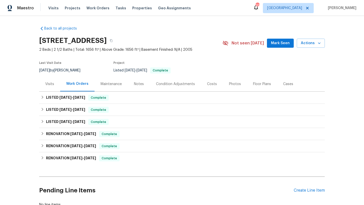
click at [212, 88] on div "Costs" at bounding box center [212, 84] width 22 height 15
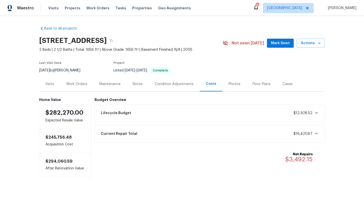
click at [207, 85] on div "Costs" at bounding box center [211, 83] width 11 height 5
click at [81, 86] on div "Work Orders" at bounding box center [76, 84] width 21 height 5
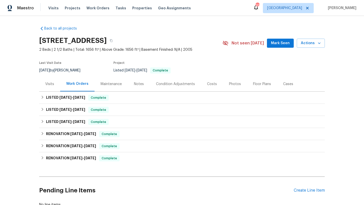
click at [232, 80] on div "Photos" at bounding box center [235, 84] width 24 height 15
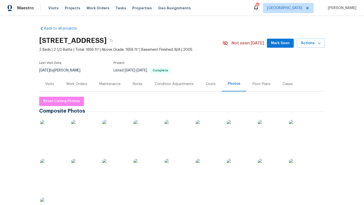
click at [58, 127] on img at bounding box center [52, 132] width 25 height 25
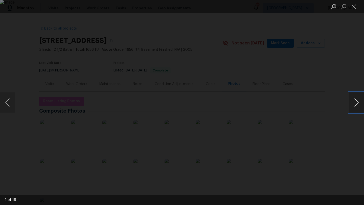
click at [358, 105] on button "Next image" at bounding box center [355, 102] width 15 height 20
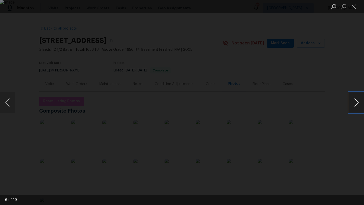
click at [358, 105] on button "Next image" at bounding box center [355, 102] width 15 height 20
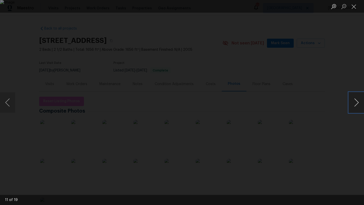
click at [358, 106] on button "Next image" at bounding box center [355, 102] width 15 height 20
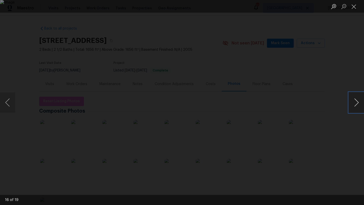
click at [358, 106] on button "Next image" at bounding box center [355, 102] width 15 height 20
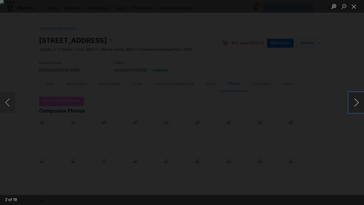
click at [358, 106] on button "Next image" at bounding box center [355, 102] width 15 height 20
click at [356, 73] on div "Lightbox" at bounding box center [182, 102] width 364 height 205
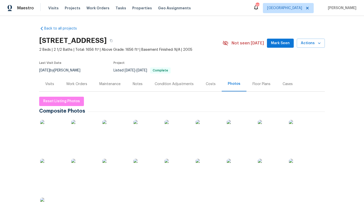
click at [206, 87] on div "Costs" at bounding box center [210, 84] width 22 height 15
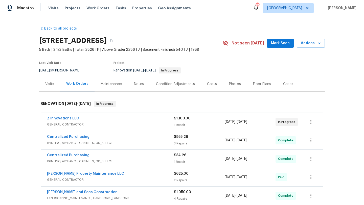
click at [276, 42] on span "Mark Seen" at bounding box center [280, 43] width 19 height 6
click at [141, 82] on div "Notes" at bounding box center [139, 84] width 10 height 5
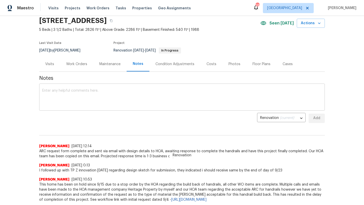
scroll to position [20, 0]
click at [117, 100] on textarea at bounding box center [181, 97] width 279 height 18
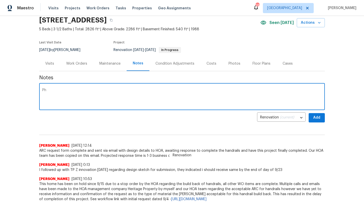
type textarea "P"
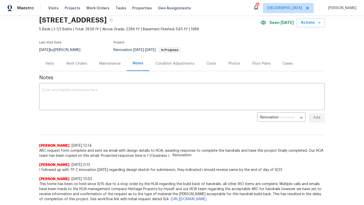
click at [53, 65] on div "Visits" at bounding box center [49, 63] width 9 height 5
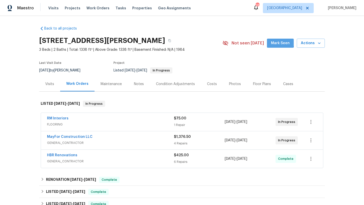
click at [276, 41] on span "Mark Seen" at bounding box center [280, 43] width 19 height 6
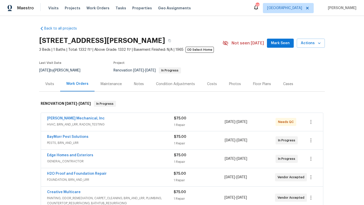
click at [277, 40] on span "Mark Seen" at bounding box center [280, 43] width 19 height 6
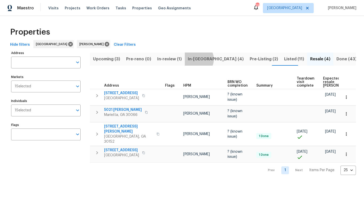
click at [197, 59] on span "In-reno (4)" at bounding box center [216, 59] width 56 height 7
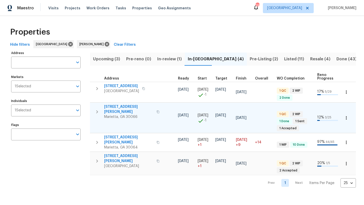
scroll to position [0, 80]
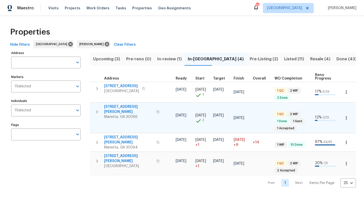
click at [130, 108] on span "4108 Christacy Way" at bounding box center [128, 109] width 49 height 10
